Goal: Task Accomplishment & Management: Use online tool/utility

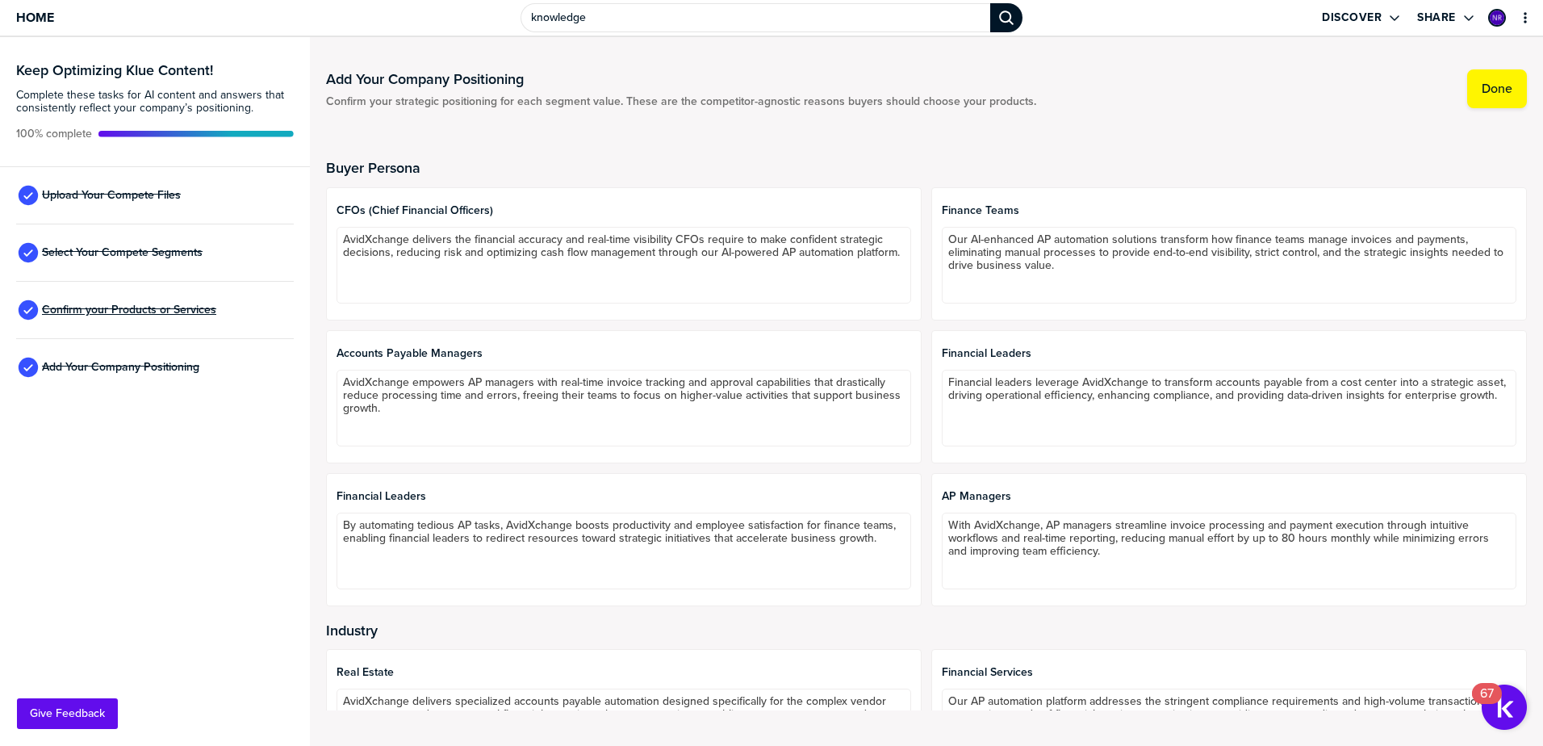
scroll to position [721, 0]
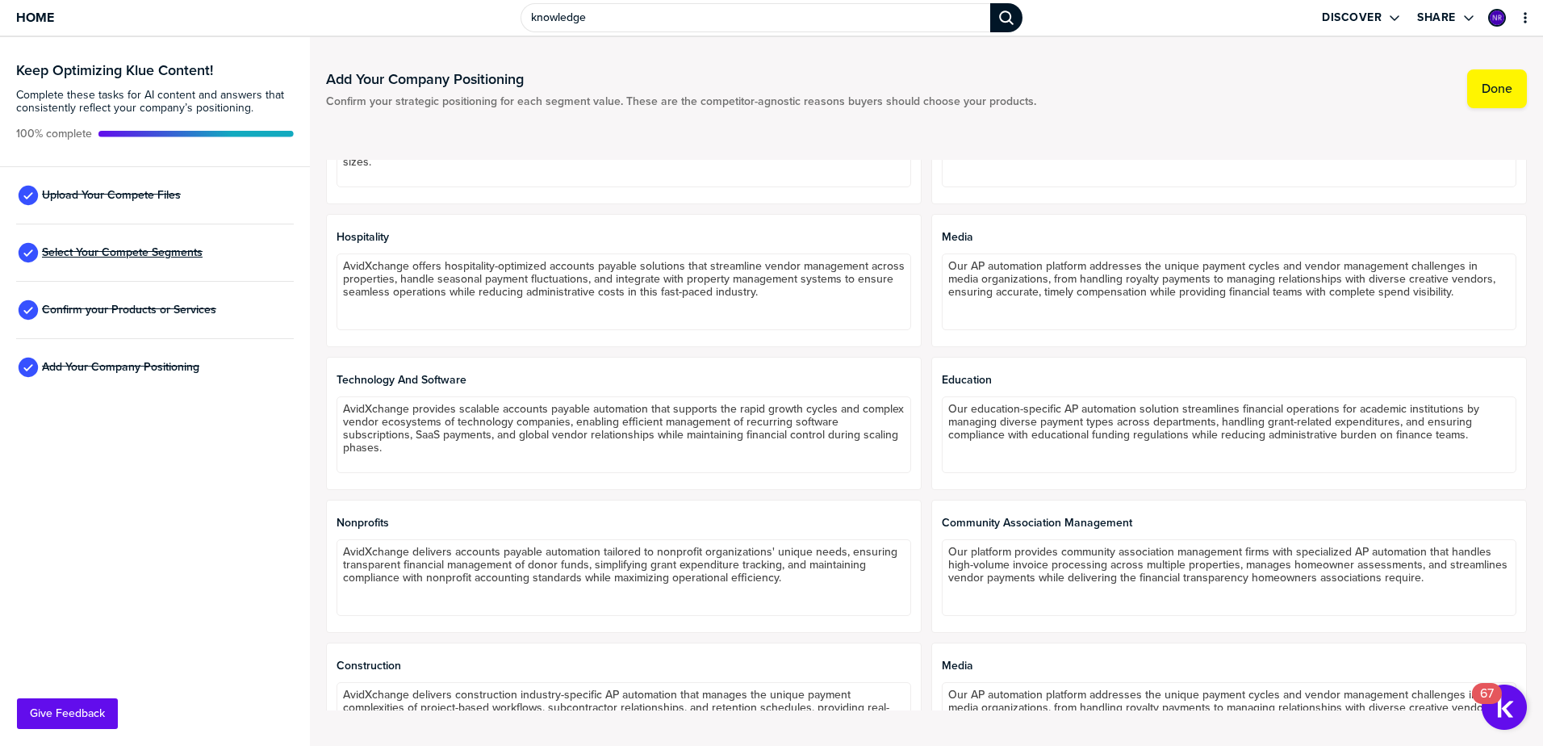
click at [168, 254] on span "Select Your Compete Segments" at bounding box center [122, 252] width 161 height 13
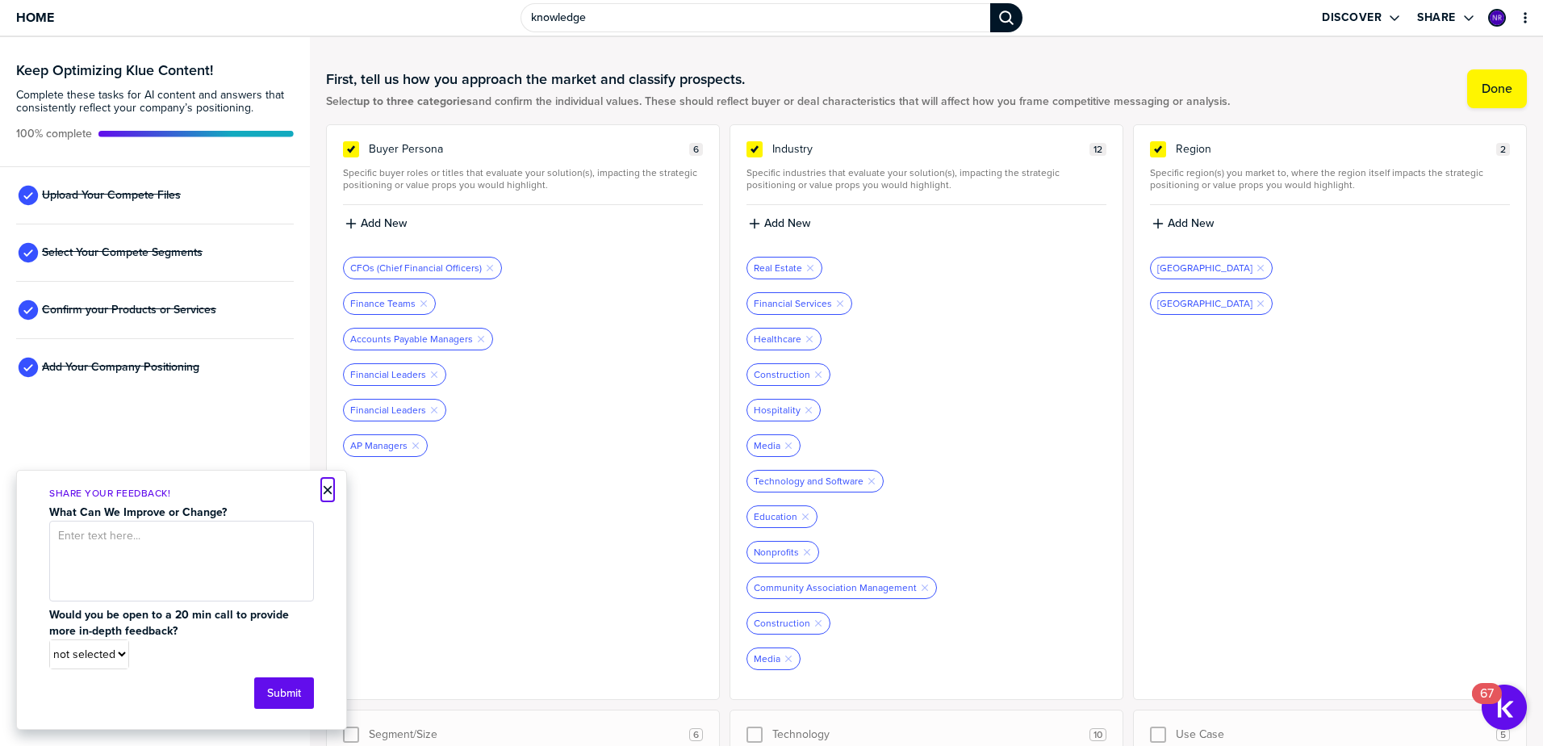
click at [327, 492] on button "×" at bounding box center [327, 489] width 11 height 19
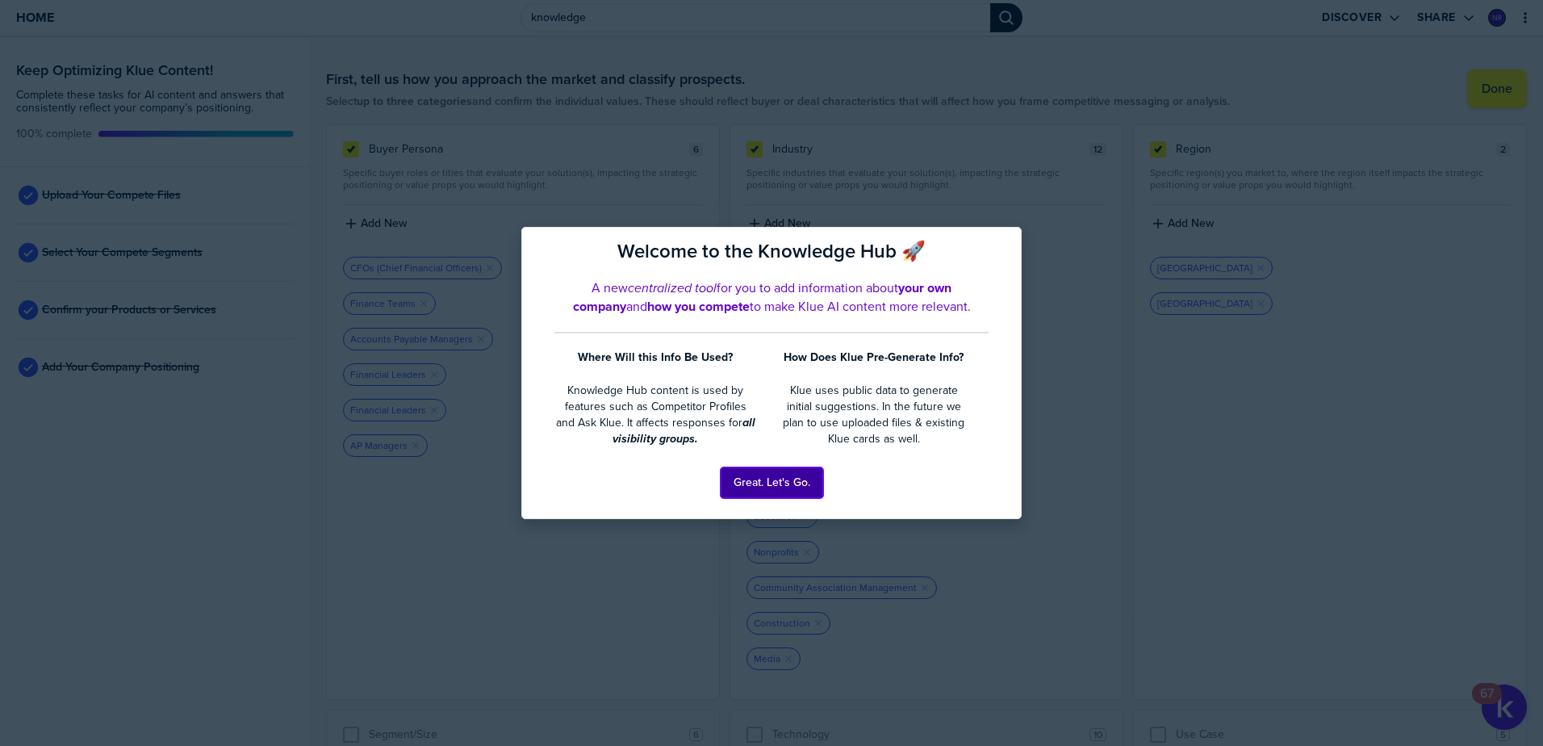
click at [781, 492] on button "Great. Let's Go." at bounding box center [772, 482] width 103 height 31
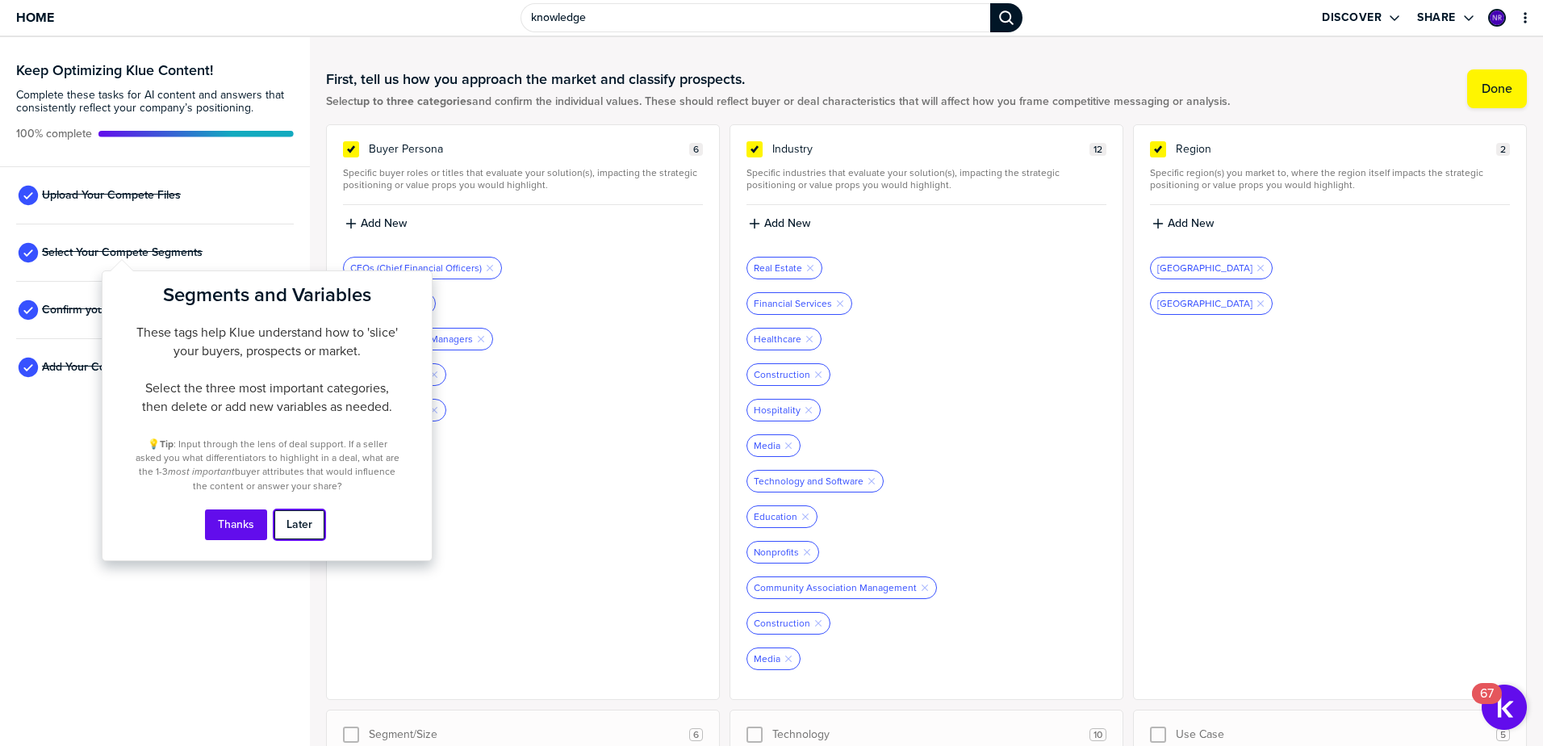
click at [297, 529] on button "Later" at bounding box center [300, 524] width 52 height 31
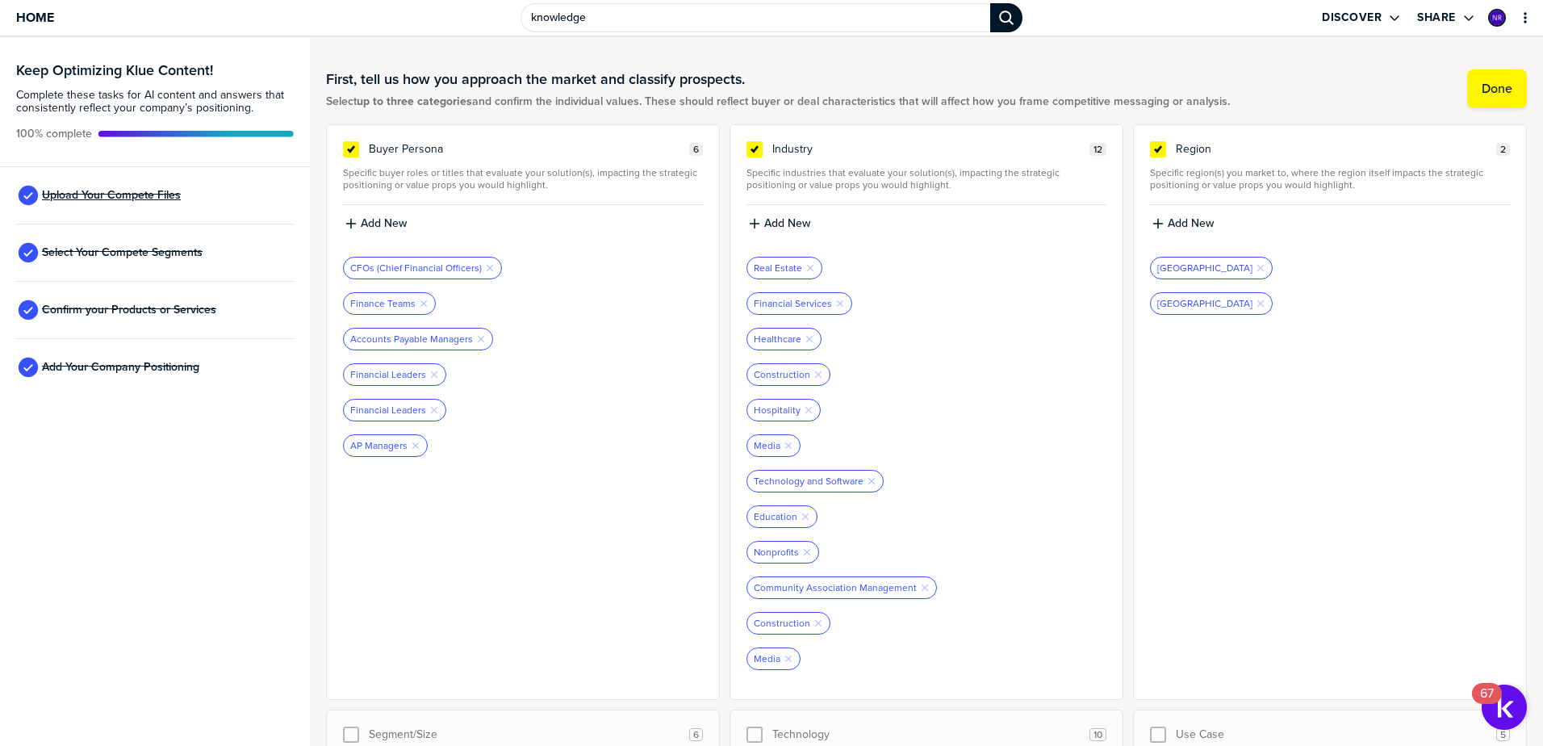
click at [134, 189] on span "Upload Your Compete Files" at bounding box center [111, 195] width 139 height 13
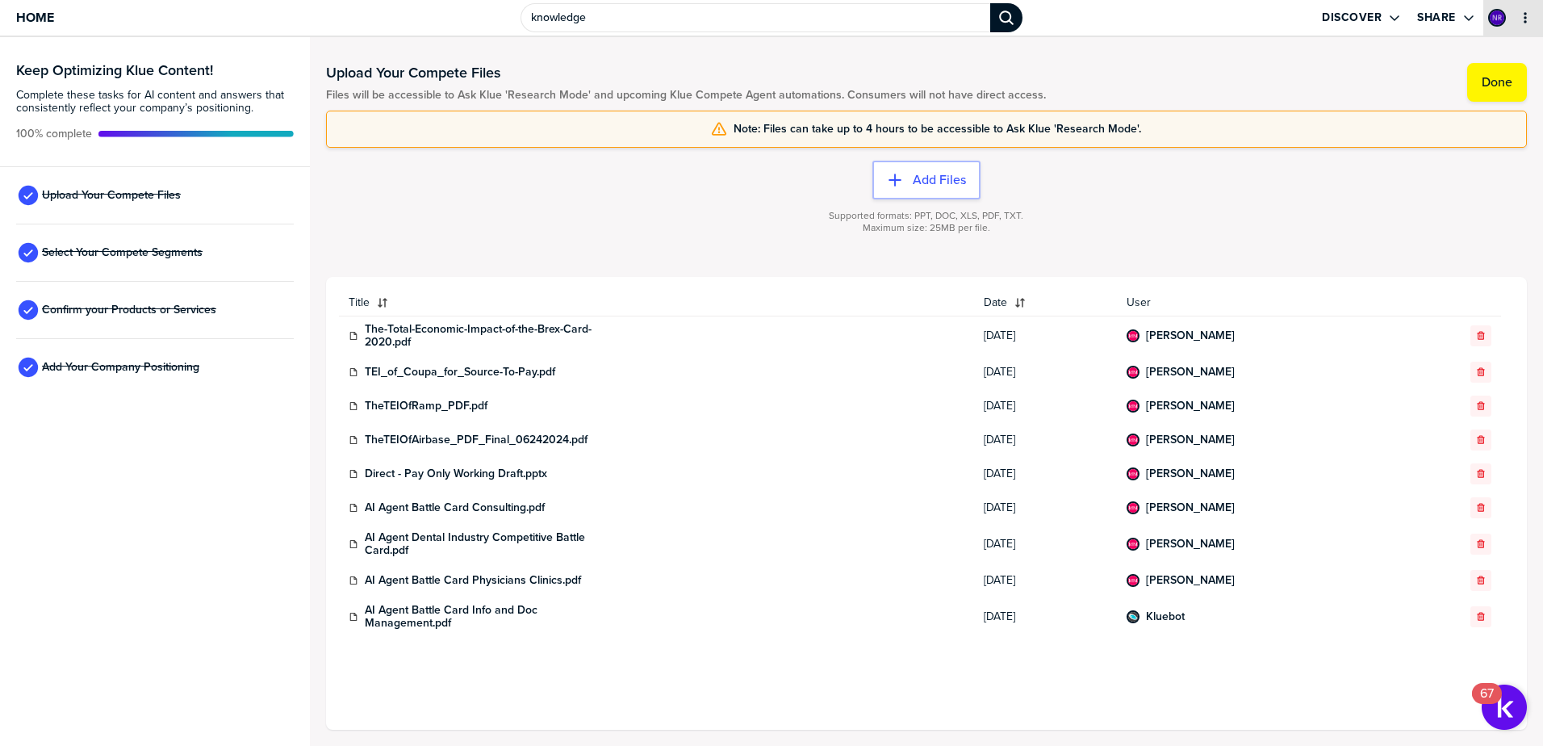
click at [1530, 23] on icon "primary" at bounding box center [1525, 17] width 13 height 13
click at [44, 15] on span "Home" at bounding box center [35, 17] width 38 height 14
